Goal: Information Seeking & Learning: Learn about a topic

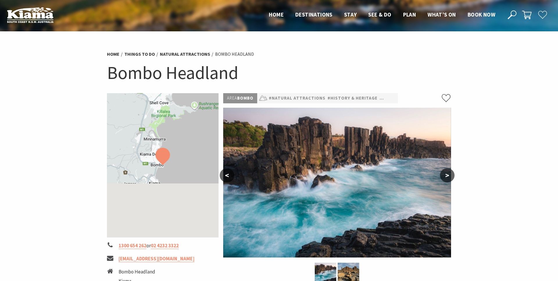
click at [449, 176] on button ">" at bounding box center [447, 175] width 15 height 14
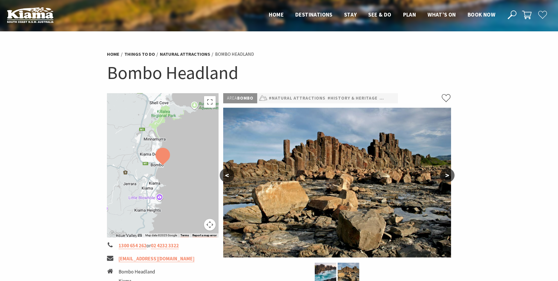
click at [449, 176] on button ">" at bounding box center [447, 175] width 15 height 14
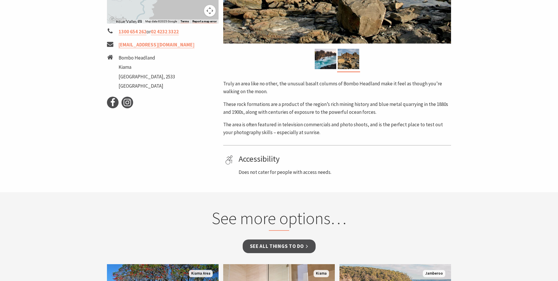
scroll to position [73, 0]
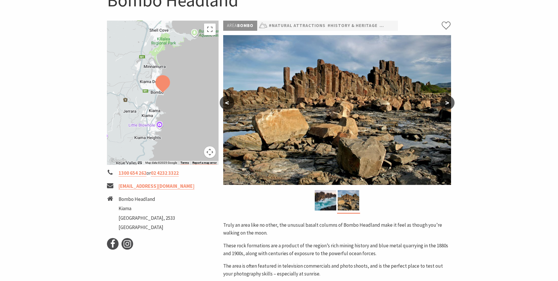
click at [219, 103] on div "← Move left → Move right ↑ Move up ↓ Move down + Zoom in - Zoom out Home Jump l…" at bounding box center [163, 169] width 116 height 297
click at [226, 103] on button "<" at bounding box center [227, 103] width 15 height 14
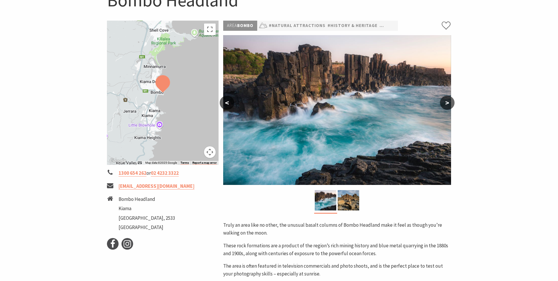
click at [226, 103] on button "<" at bounding box center [227, 103] width 15 height 14
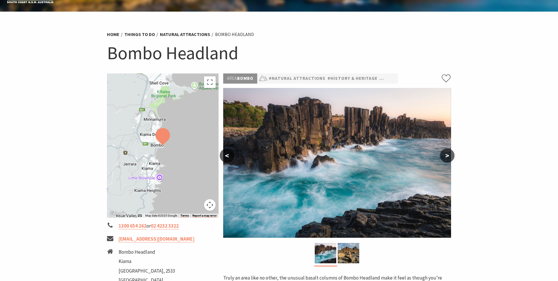
scroll to position [15, 0]
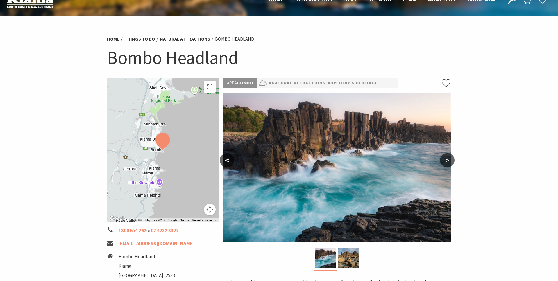
click at [129, 39] on link "Things To Do" at bounding box center [139, 39] width 30 height 6
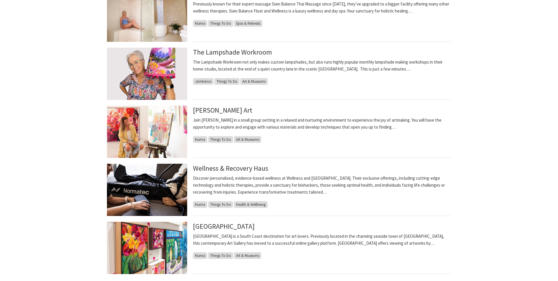
scroll to position [508, 0]
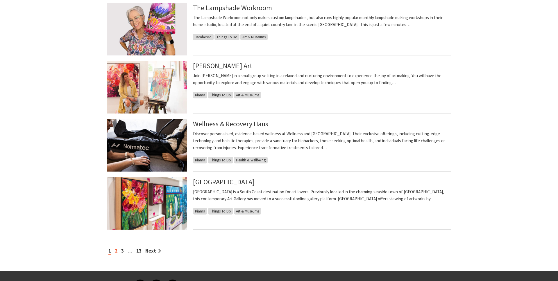
click at [116, 252] on link "2" at bounding box center [116, 251] width 3 height 6
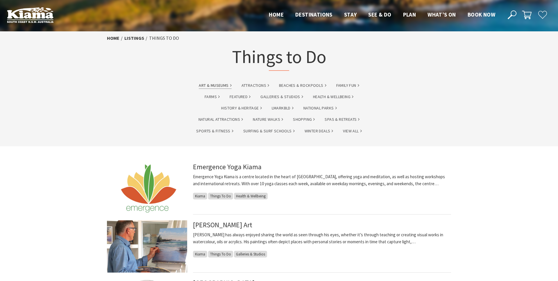
click at [213, 85] on link "Art & Museums" at bounding box center [215, 85] width 33 height 7
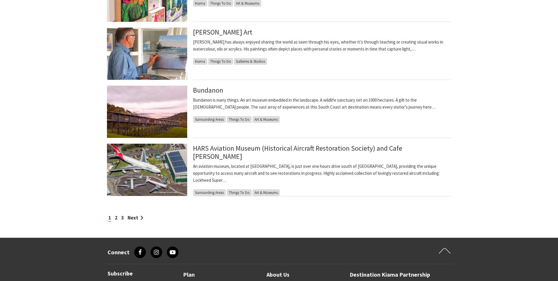
scroll to position [463, 0]
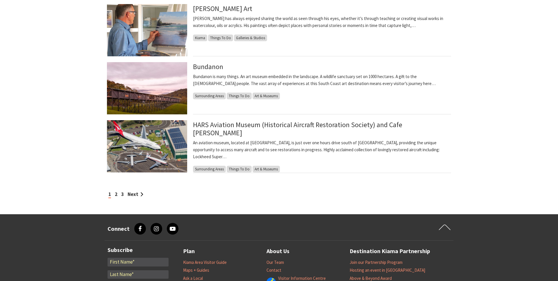
click at [281, 181] on div "1 2 3 Next" at bounding box center [279, 188] width 349 height 19
click at [114, 195] on div "1 2 3 Next" at bounding box center [279, 195] width 344 height 8
click at [115, 195] on link "2" at bounding box center [116, 194] width 3 height 6
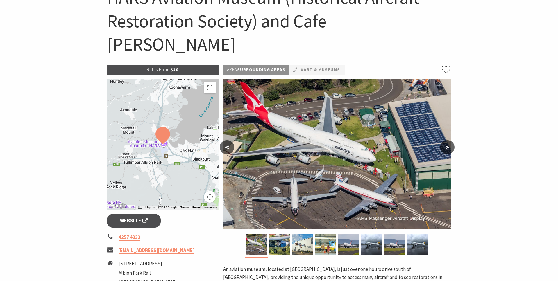
scroll to position [76, 0]
click at [283, 234] on img at bounding box center [279, 244] width 21 height 20
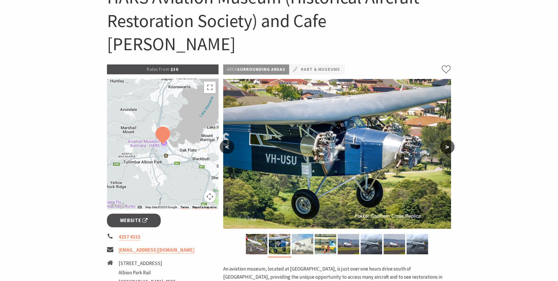
click at [300, 234] on img at bounding box center [302, 244] width 21 height 20
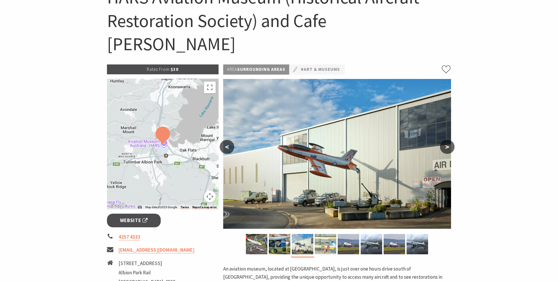
click at [324, 234] on img at bounding box center [325, 244] width 21 height 20
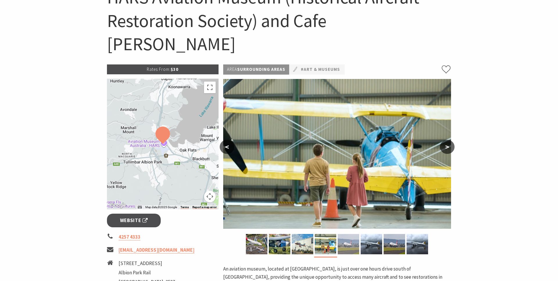
click at [345, 234] on img at bounding box center [347, 244] width 21 height 20
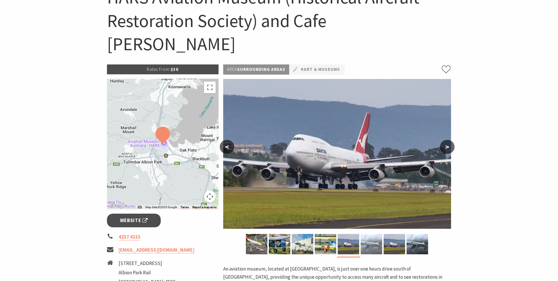
click at [365, 234] on img at bounding box center [370, 244] width 21 height 20
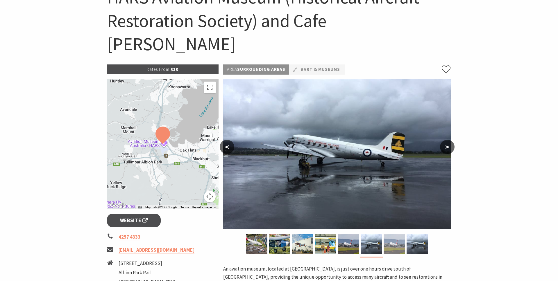
click at [383, 234] on img at bounding box center [393, 244] width 21 height 20
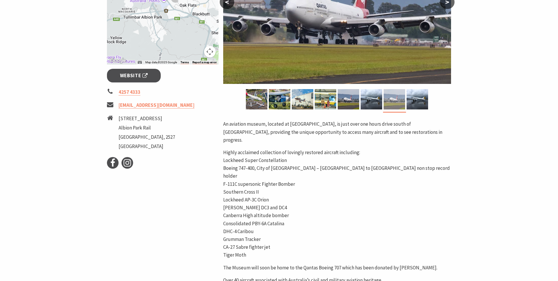
scroll to position [302, 0]
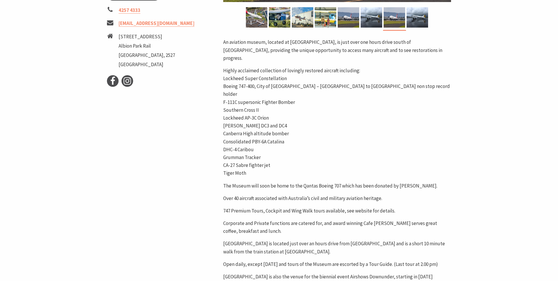
click at [401, 182] on p "The Museum will soon be home to the Qantas Boeing 707 which has been donated by…" at bounding box center [337, 186] width 228 height 8
drag, startPoint x: 401, startPoint y: 148, endPoint x: 417, endPoint y: 148, distance: 16.3
click at [417, 182] on p "The Museum will soon be home to the Qantas Boeing 707 which has been donated by…" at bounding box center [337, 186] width 228 height 8
click at [431, 207] on p "747 Premium Tours, Cockpit and Wing Walk tours available, see website for detai…" at bounding box center [337, 211] width 228 height 8
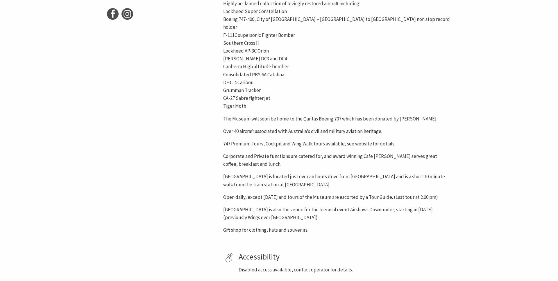
scroll to position [370, 0]
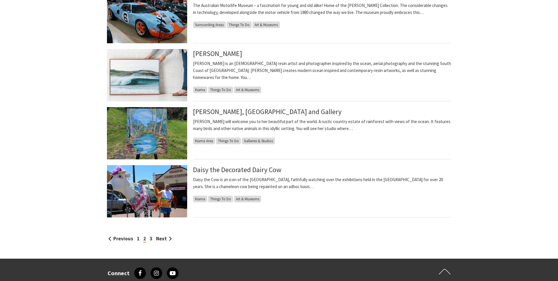
scroll to position [419, 0]
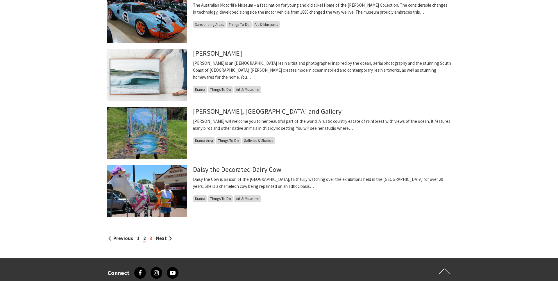
click at [150, 238] on link "3" at bounding box center [151, 238] width 3 height 6
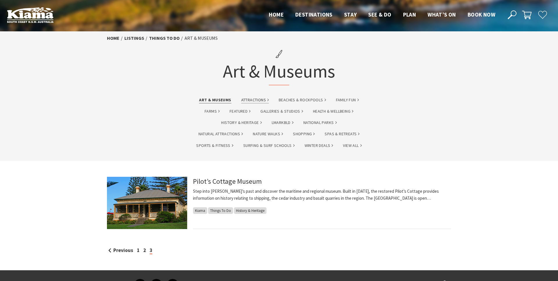
click at [250, 103] on link "Attractions" at bounding box center [255, 100] width 28 height 7
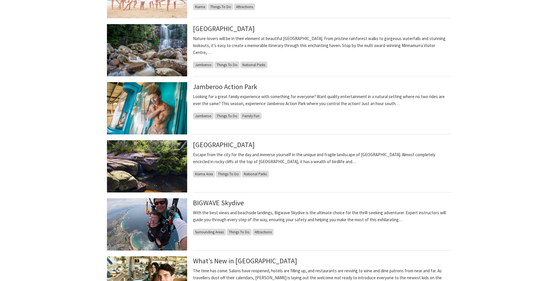
scroll to position [390, 0]
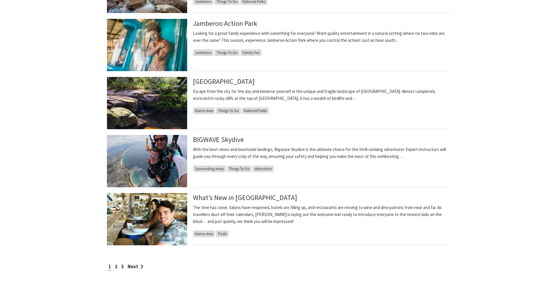
click at [118, 264] on div "1 2 3 Next" at bounding box center [279, 267] width 344 height 8
click at [116, 265] on link "2" at bounding box center [116, 266] width 3 height 6
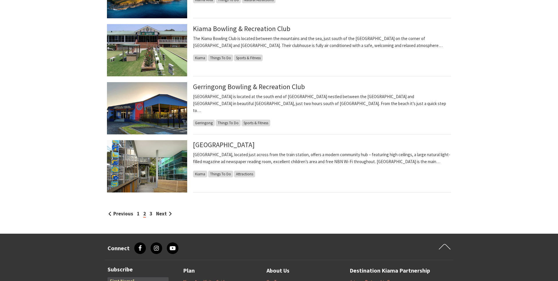
scroll to position [445, 0]
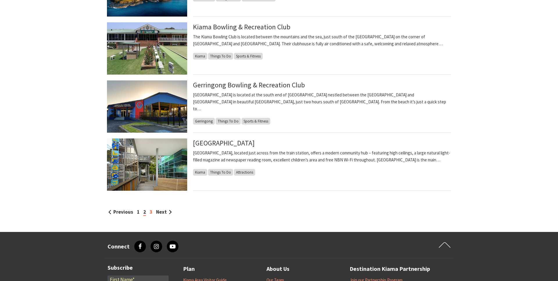
click at [150, 211] on link "3" at bounding box center [151, 212] width 3 height 6
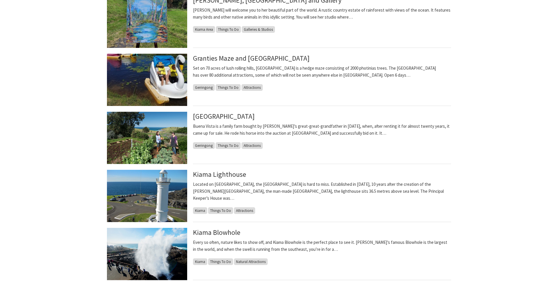
scroll to position [240, 0]
click at [333, 144] on div "[GEOGRAPHIC_DATA] is a family farm bought by [PERSON_NAME]’s great-great-grandf…" at bounding box center [322, 138] width 258 height 52
click at [305, 125] on p "Buena Vista is a family farm bought by [PERSON_NAME]’s great-great-grandfather …" at bounding box center [322, 130] width 258 height 14
click at [235, 119] on link "[GEOGRAPHIC_DATA]" at bounding box center [224, 116] width 62 height 9
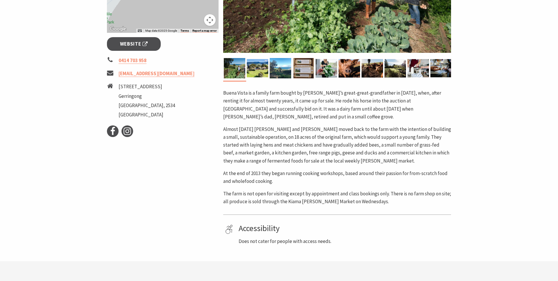
scroll to position [204, 0]
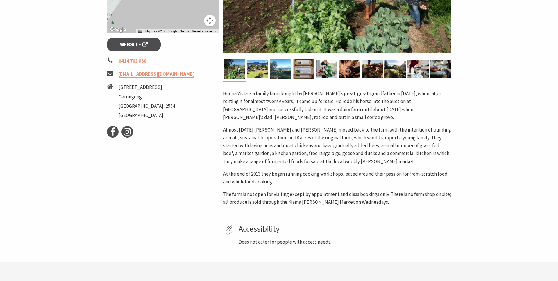
click at [356, 174] on p "At the end of 2013 they began running cooking workshops, based around their pas…" at bounding box center [337, 178] width 228 height 16
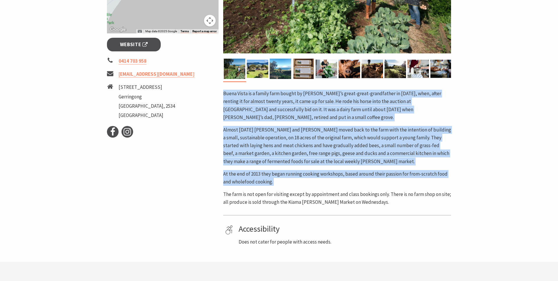
drag, startPoint x: 356, startPoint y: 174, endPoint x: 358, endPoint y: 112, distance: 61.6
click at [358, 112] on div "Buena Vista is a family farm bought by Fiona’s great-great-grandfather in 1859,…" at bounding box center [337, 148] width 228 height 116
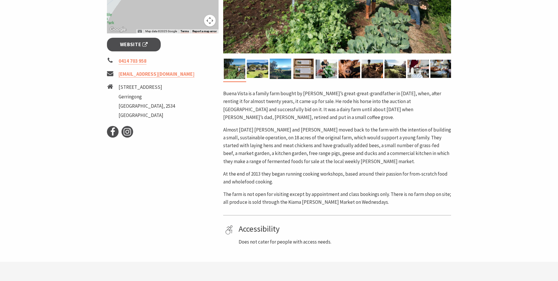
click at [339, 195] on p "The farm is not open for visiting except by appointment and class bookings only…" at bounding box center [337, 199] width 228 height 16
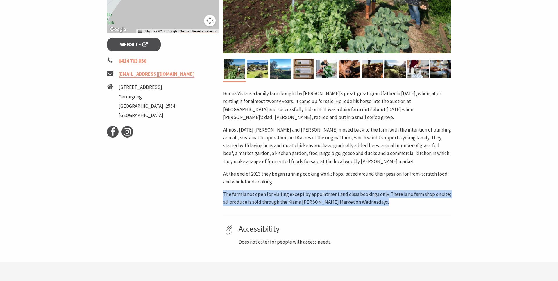
click at [339, 195] on p "The farm is not open for visiting except by appointment and class bookings only…" at bounding box center [337, 199] width 228 height 16
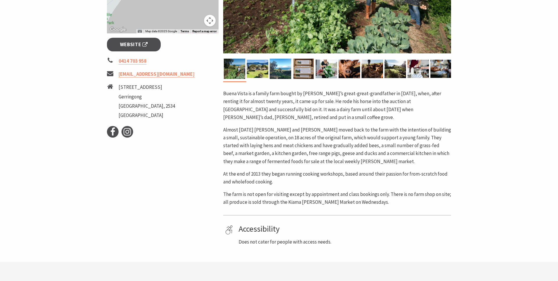
click at [339, 204] on div "Area Gerringong #Attractions #Farms < > Buena Vista is a family farm bought by …" at bounding box center [337, 67] width 232 height 357
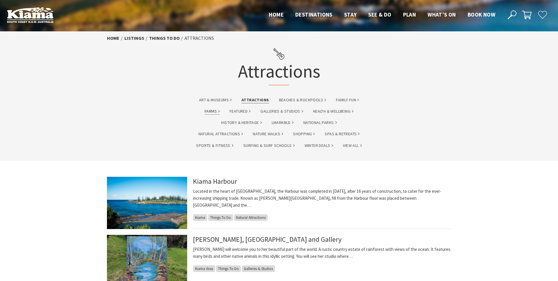
click at [208, 111] on link "Farms" at bounding box center [211, 111] width 15 height 7
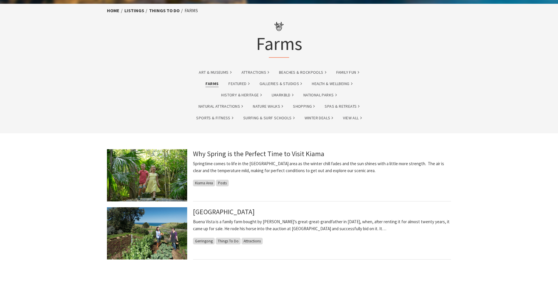
scroll to position [28, 0]
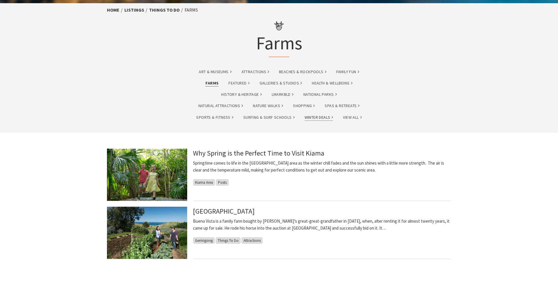
click at [306, 119] on link "Winter Deals" at bounding box center [318, 117] width 29 height 7
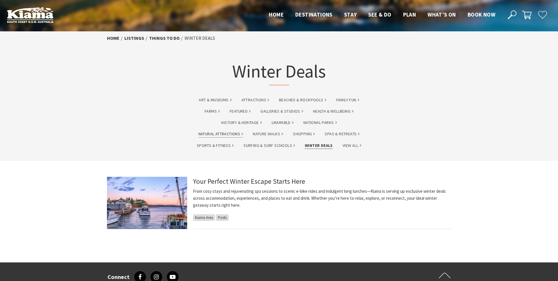
click at [235, 133] on link "Natural Attractions" at bounding box center [220, 134] width 45 height 7
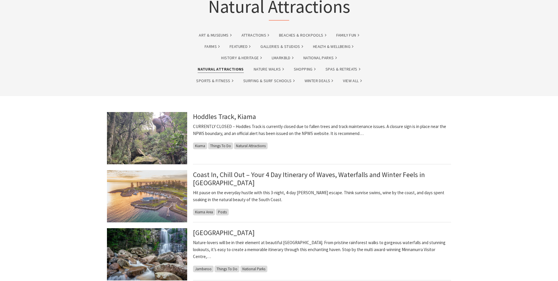
scroll to position [412, 0]
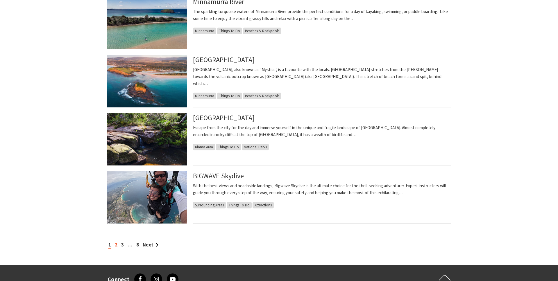
click at [117, 247] on link "2" at bounding box center [116, 245] width 3 height 6
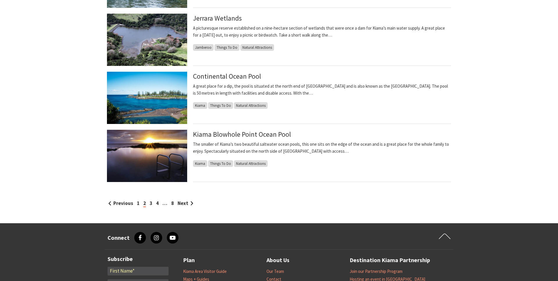
scroll to position [501, 0]
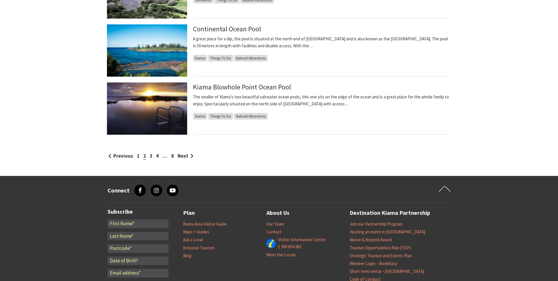
click at [148, 155] on div "Previous 1 2 3 4 … 8 Next" at bounding box center [279, 156] width 344 height 8
click at [150, 156] on link "3" at bounding box center [151, 156] width 3 height 6
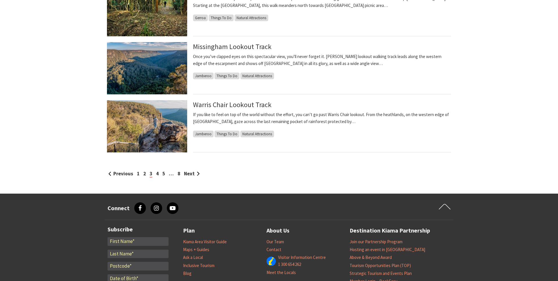
scroll to position [482, 0]
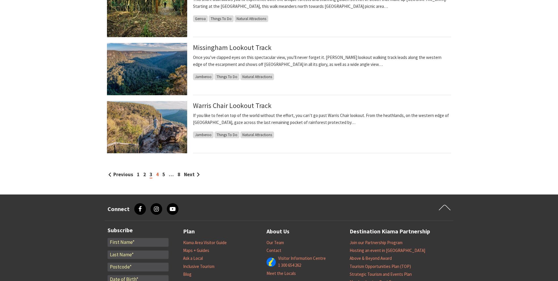
click at [157, 175] on link "4" at bounding box center [157, 174] width 3 height 6
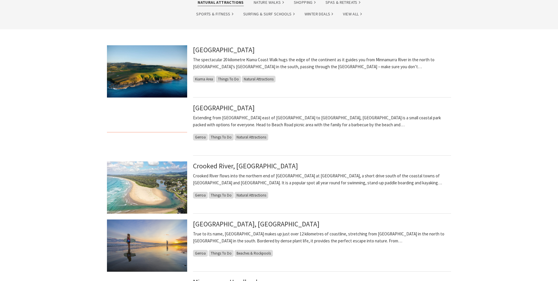
scroll to position [156, 0]
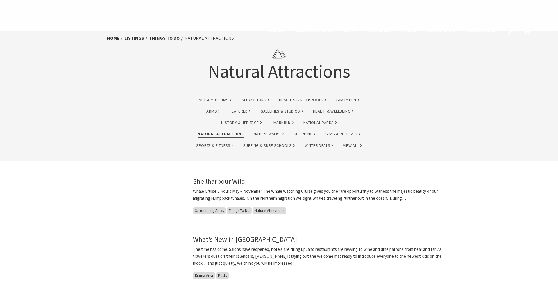
scroll to position [501, 0]
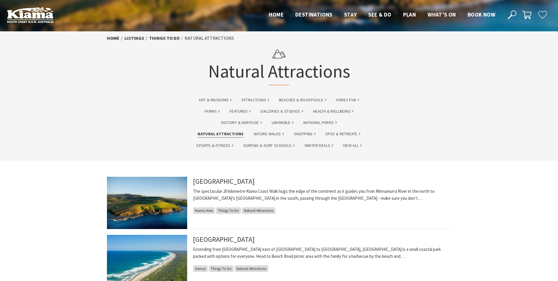
scroll to position [156, 0]
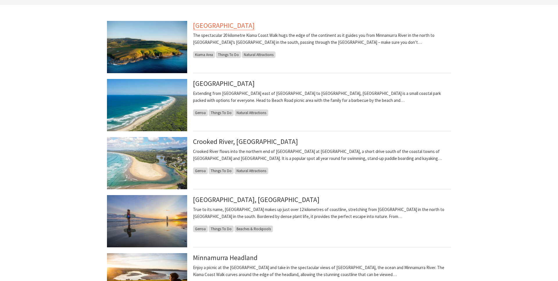
click at [216, 26] on link "[GEOGRAPHIC_DATA]" at bounding box center [224, 25] width 62 height 9
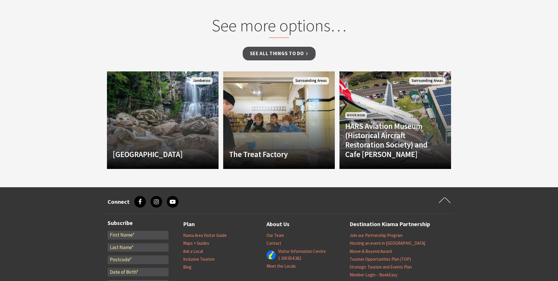
scroll to position [488, 0]
